Goal: Task Accomplishment & Management: Use online tool/utility

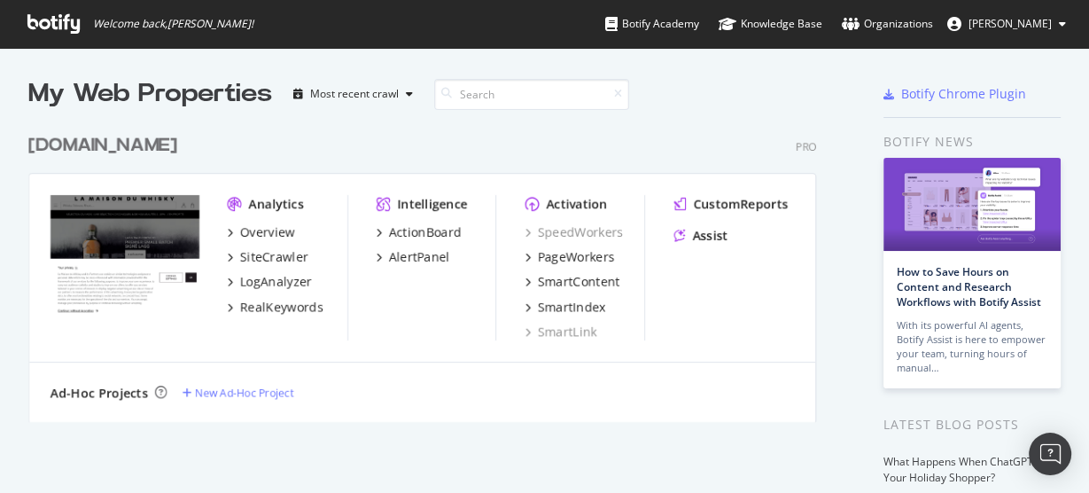
scroll to position [482, 1067]
click at [128, 392] on div "Ad-Hoc Projects" at bounding box center [100, 393] width 98 height 18
click at [369, 89] on div "Most recent crawl" at bounding box center [354, 94] width 89 height 11
click at [860, 26] on div "Organizations" at bounding box center [887, 24] width 91 height 18
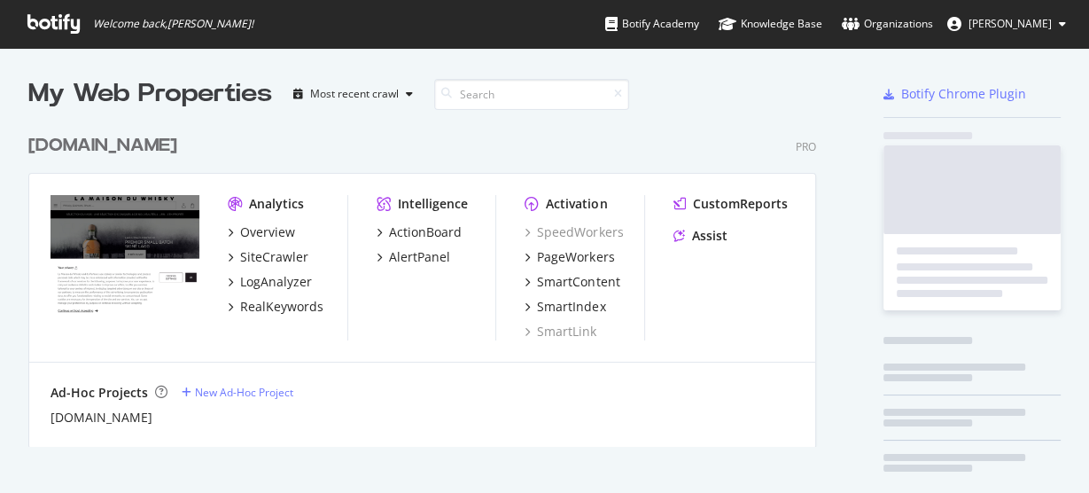
scroll to position [324, 791]
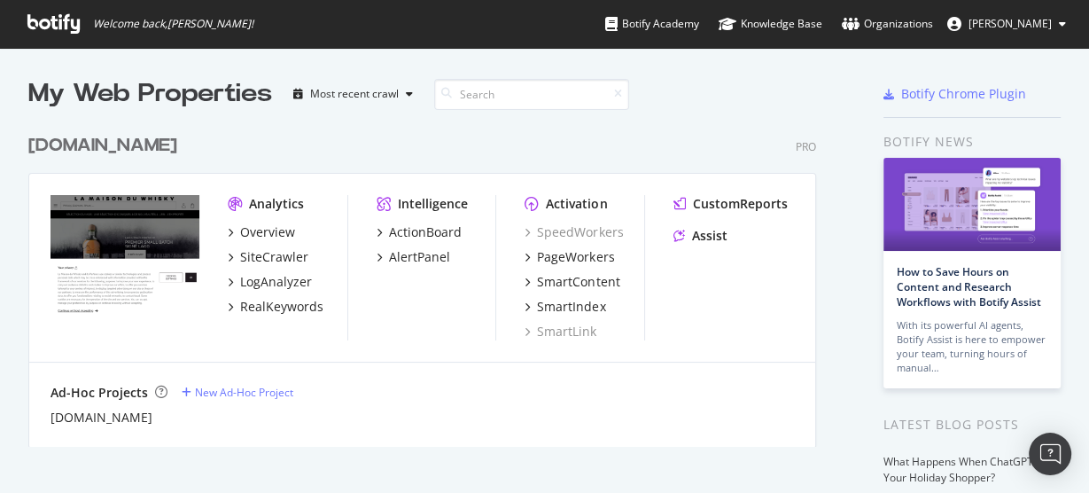
click at [1027, 27] on span "[PERSON_NAME]" at bounding box center [1010, 23] width 83 height 15
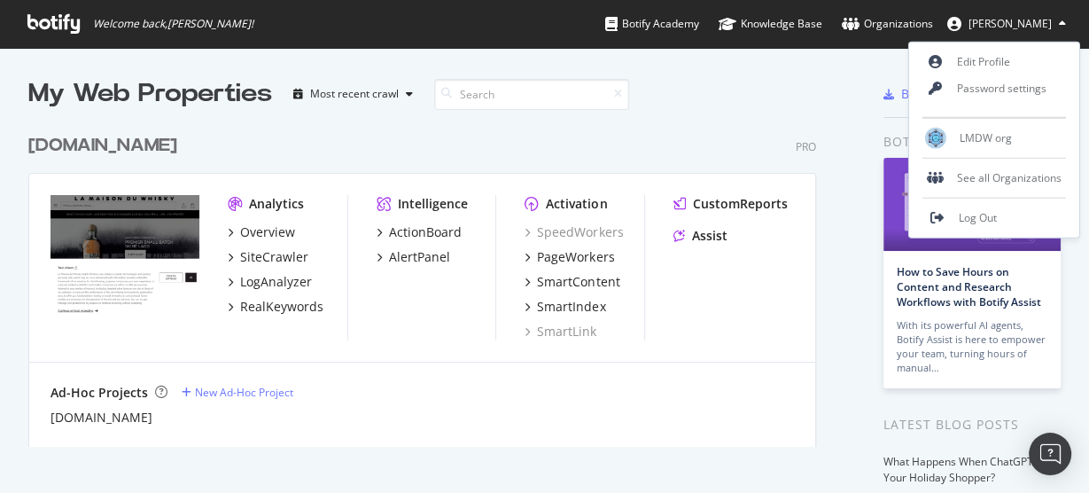
click at [1028, 26] on span "[PERSON_NAME]" at bounding box center [1010, 23] width 83 height 15
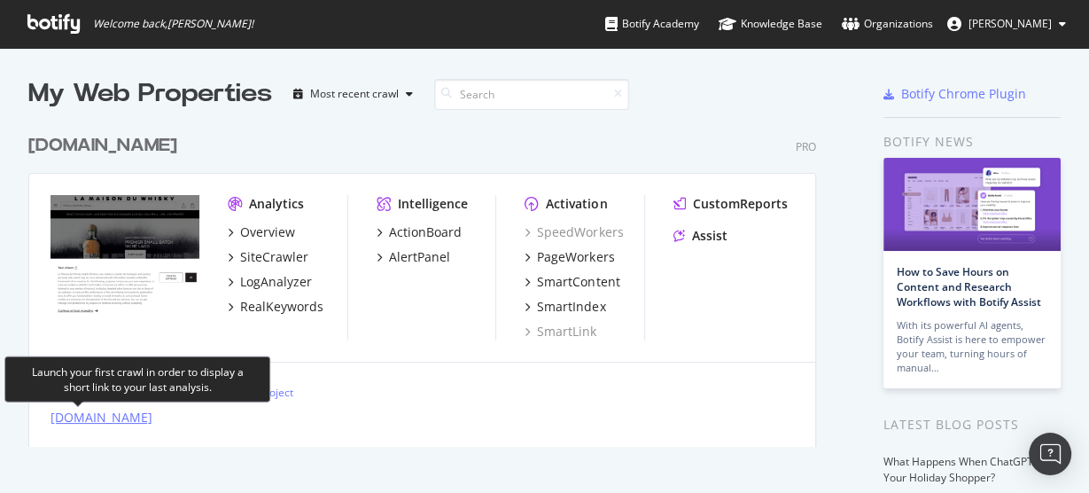
click at [76, 414] on div "whisky.sg" at bounding box center [102, 418] width 102 height 18
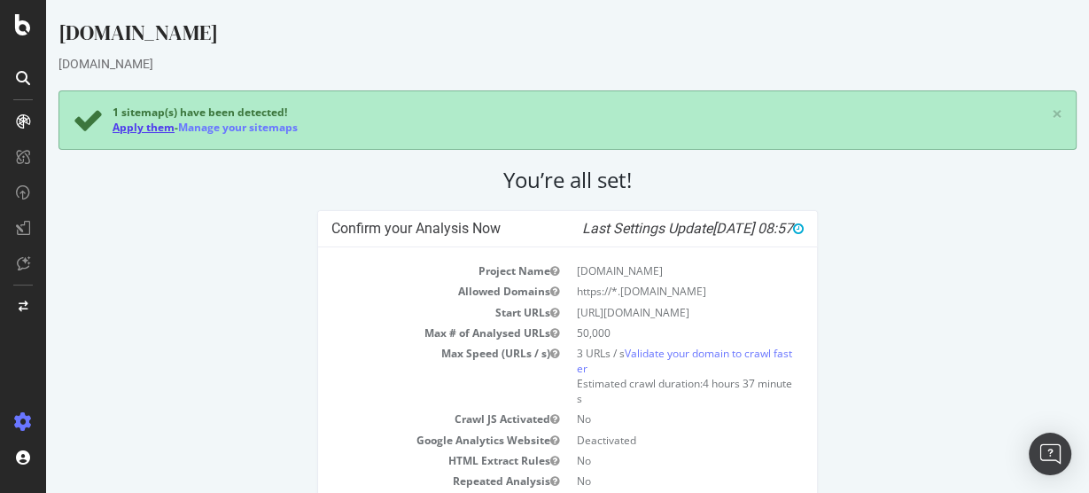
click at [137, 125] on link "Apply them" at bounding box center [144, 127] width 62 height 15
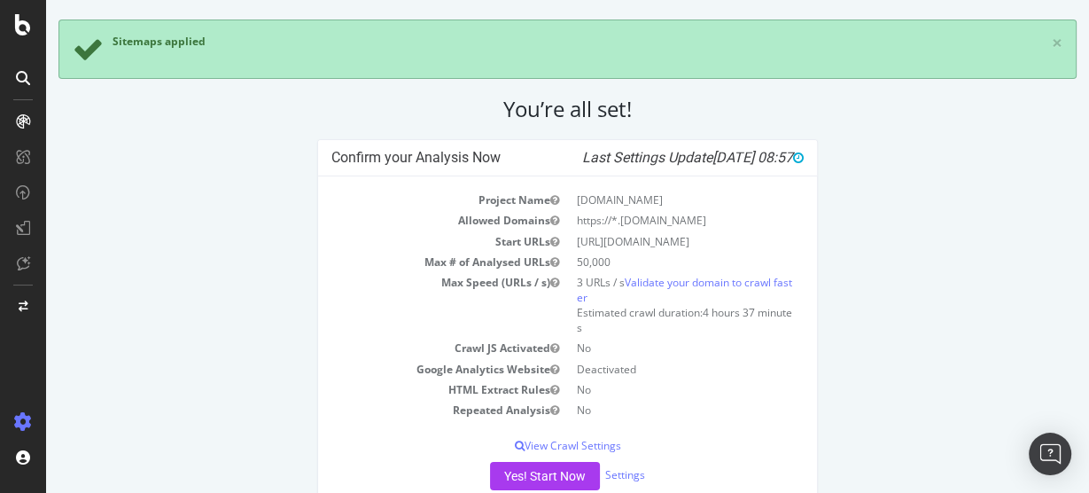
scroll to position [112, 0]
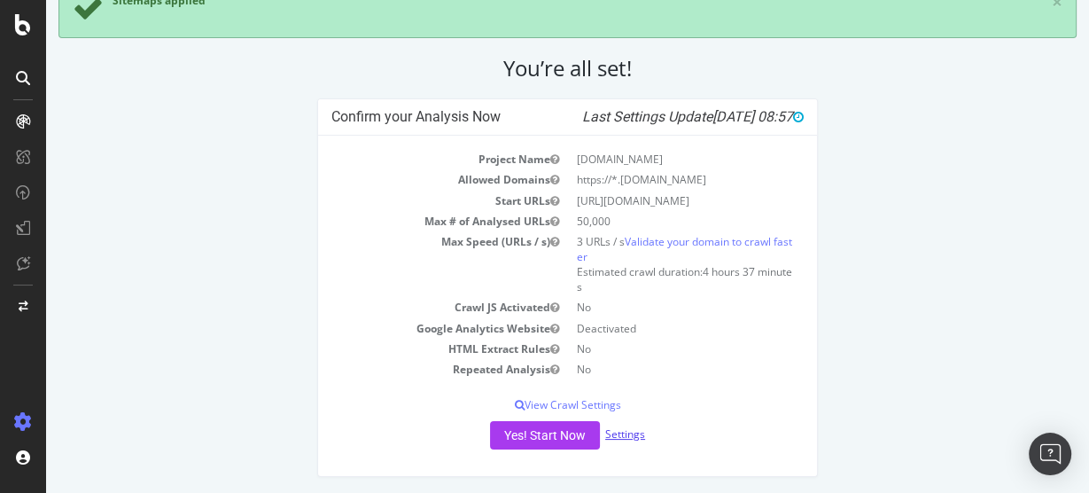
click at [617, 433] on link "Settings" at bounding box center [625, 433] width 40 height 15
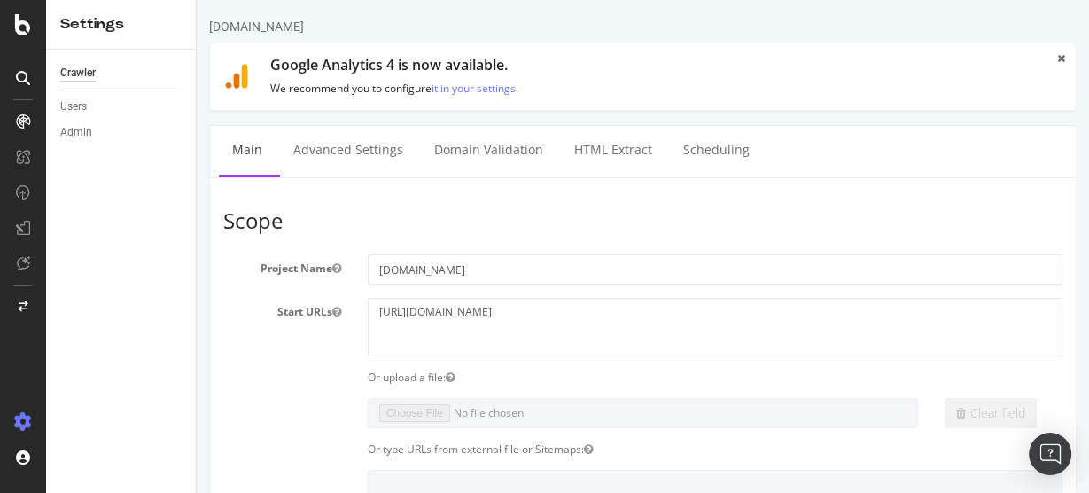
click at [1057, 56] on icon at bounding box center [1061, 58] width 8 height 11
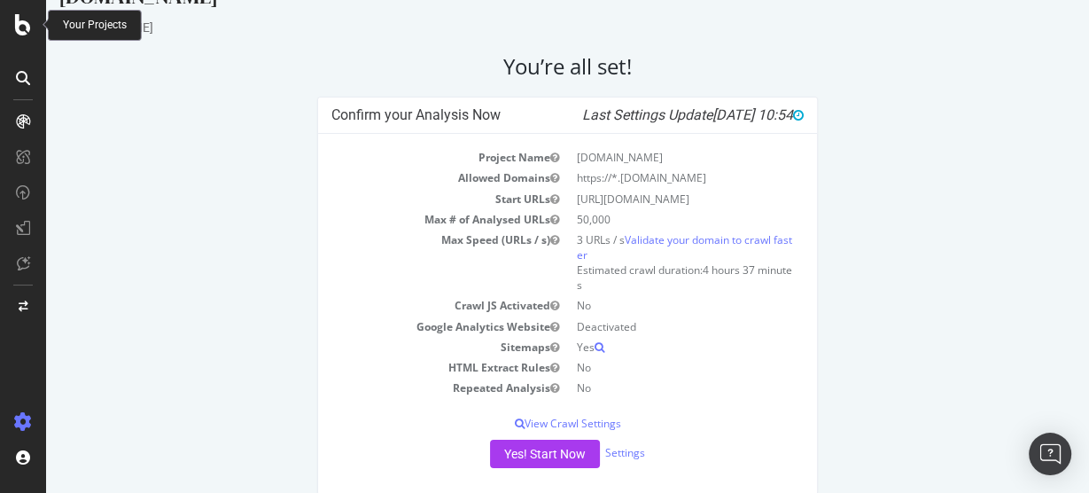
scroll to position [55, 0]
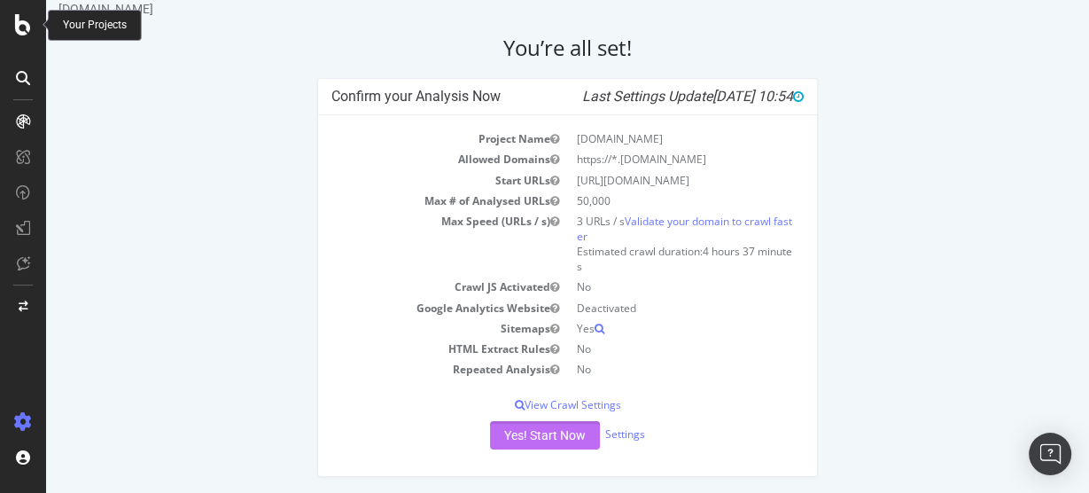
click at [527, 439] on button "Yes! Start Now" at bounding box center [545, 435] width 110 height 28
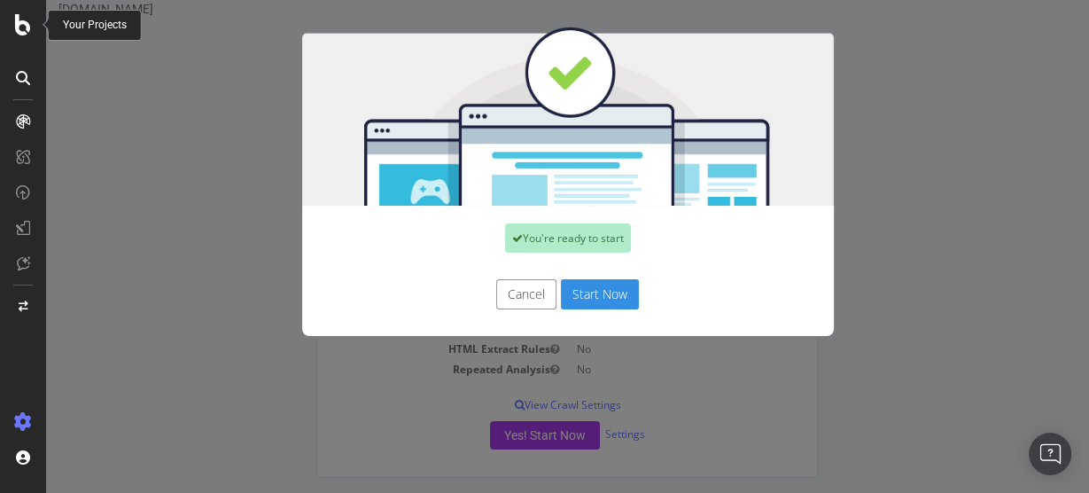
click at [582, 294] on button "Start Now" at bounding box center [600, 294] width 78 height 30
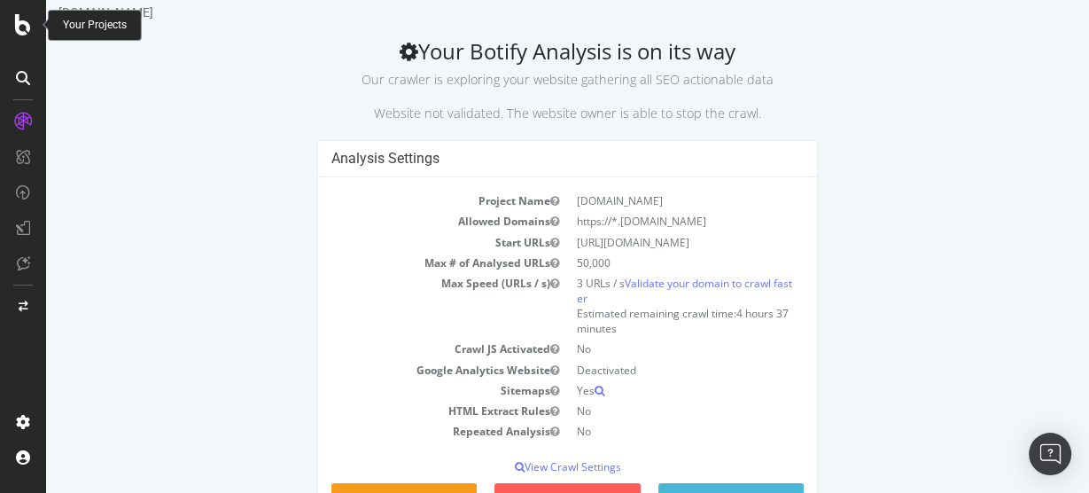
scroll to position [122, 0]
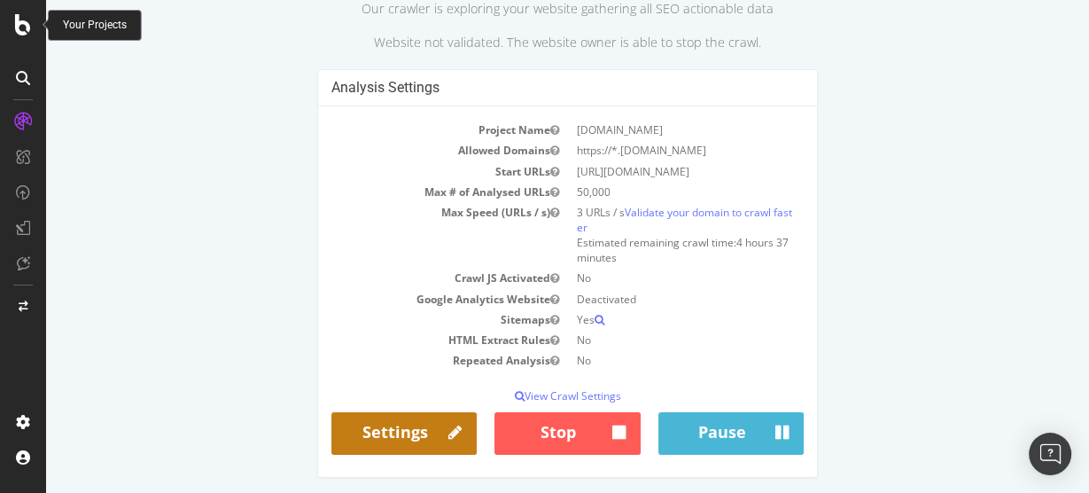
click at [449, 434] on icon at bounding box center [455, 433] width 13 height 23
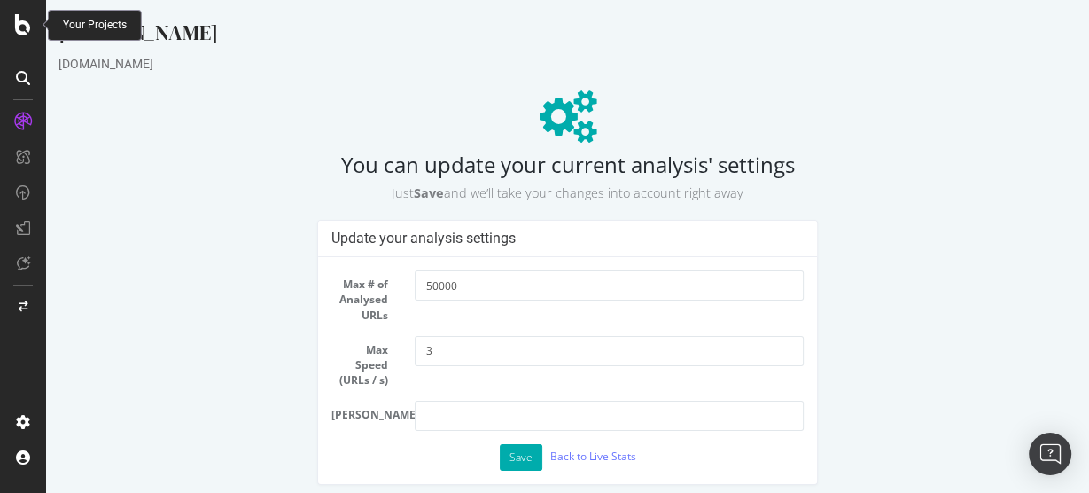
scroll to position [14, 0]
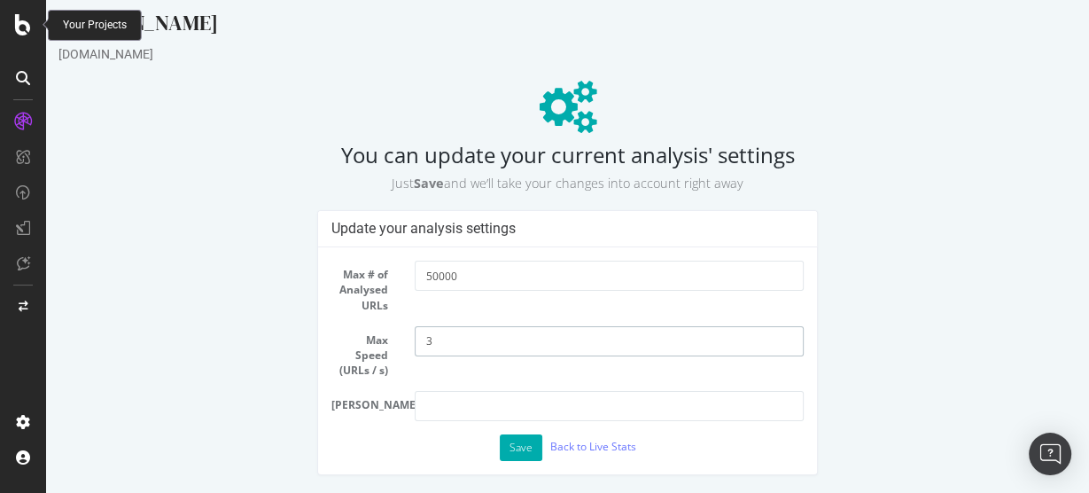
click at [434, 344] on input "3" at bounding box center [609, 341] width 389 height 30
type input "1"
type input "1.5"
type input "1"
type input "2"
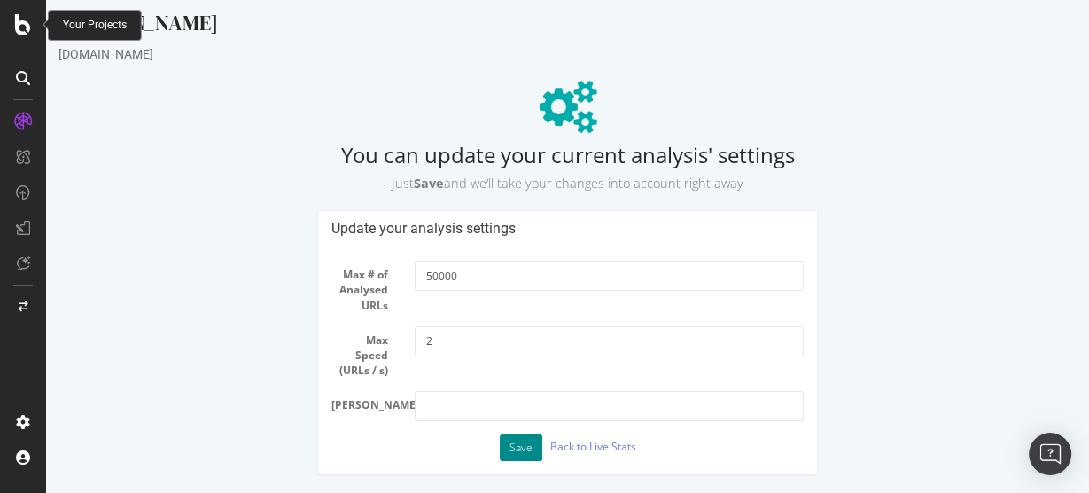
click at [500, 449] on button "Save" at bounding box center [521, 447] width 43 height 27
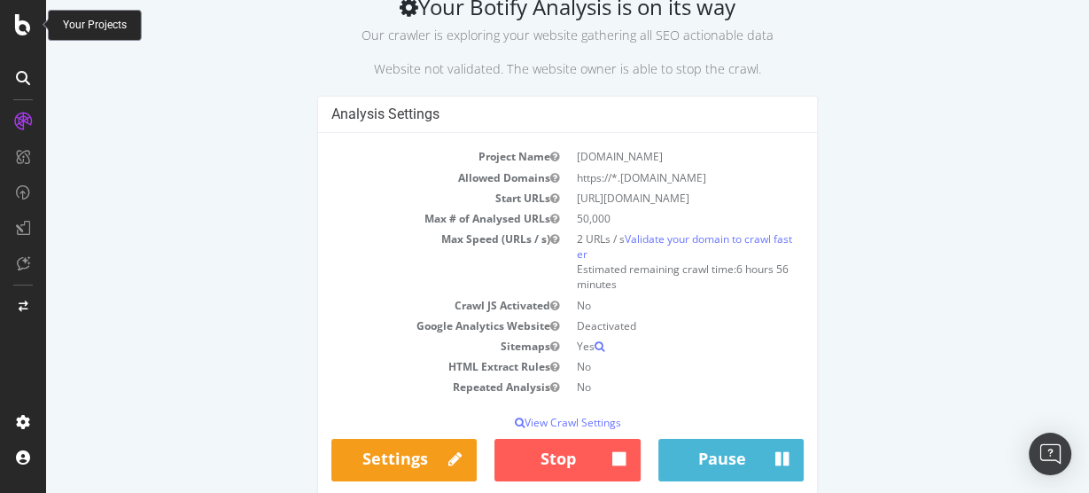
scroll to position [158, 0]
